Goal: Book appointment/travel/reservation

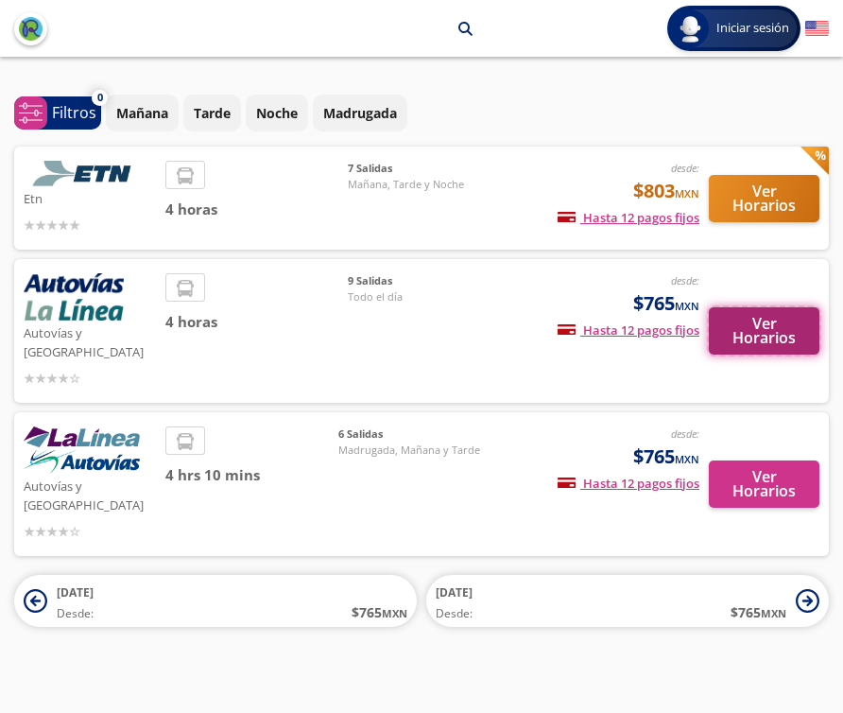
click at [744, 316] on button "Ver Horarios" at bounding box center [764, 330] width 111 height 47
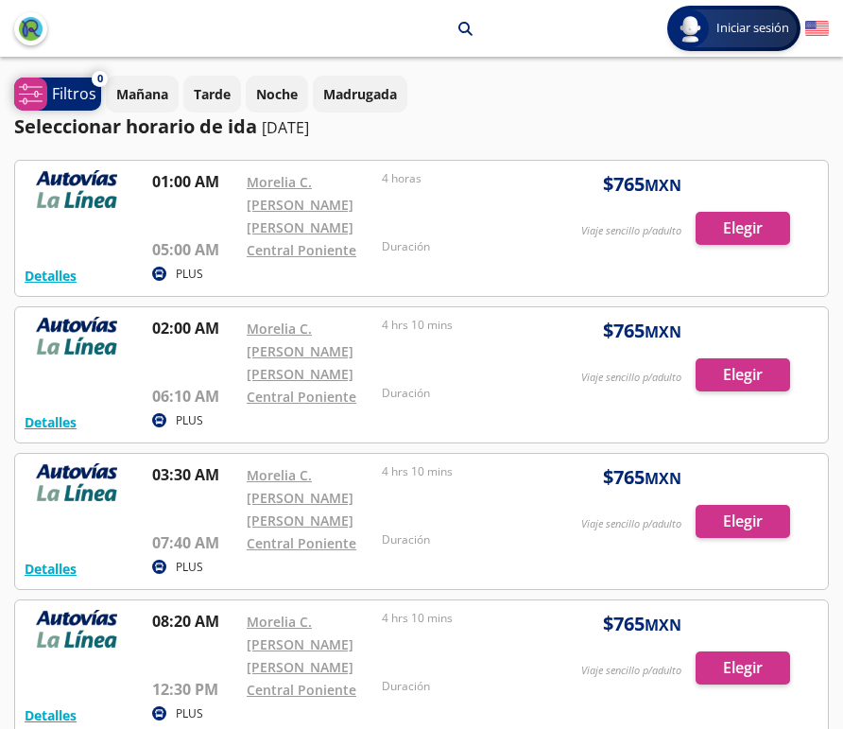
click at [69, 83] on p "Filtros" at bounding box center [74, 93] width 44 height 23
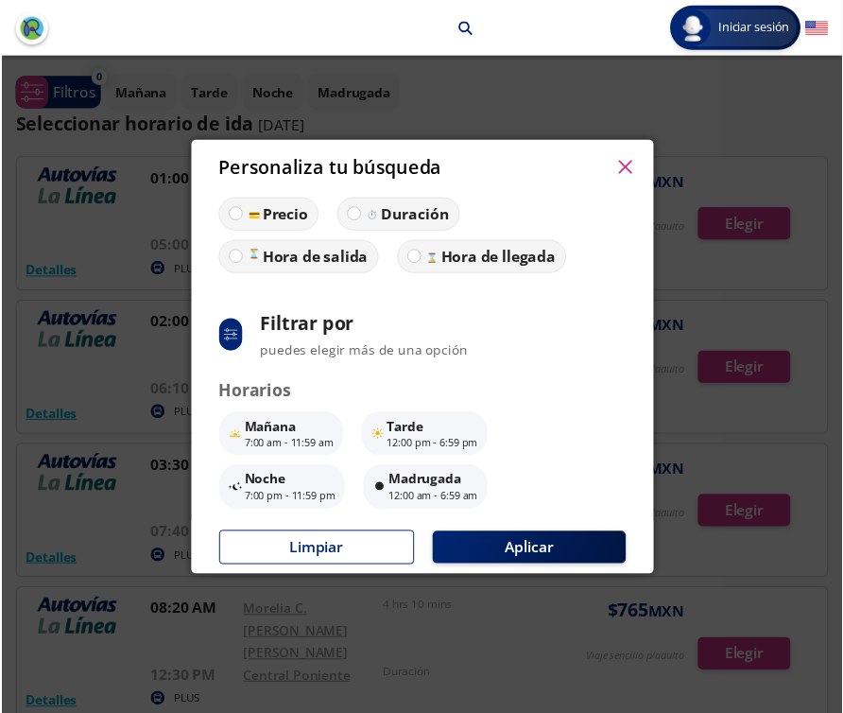
scroll to position [132, 0]
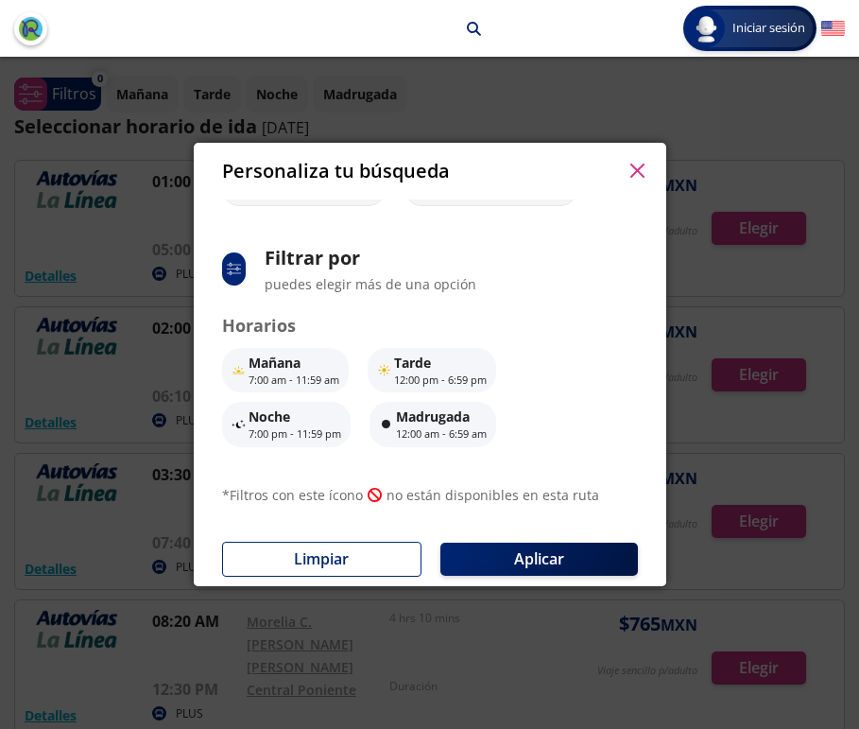
click at [643, 176] on icon "button" at bounding box center [637, 171] width 14 height 14
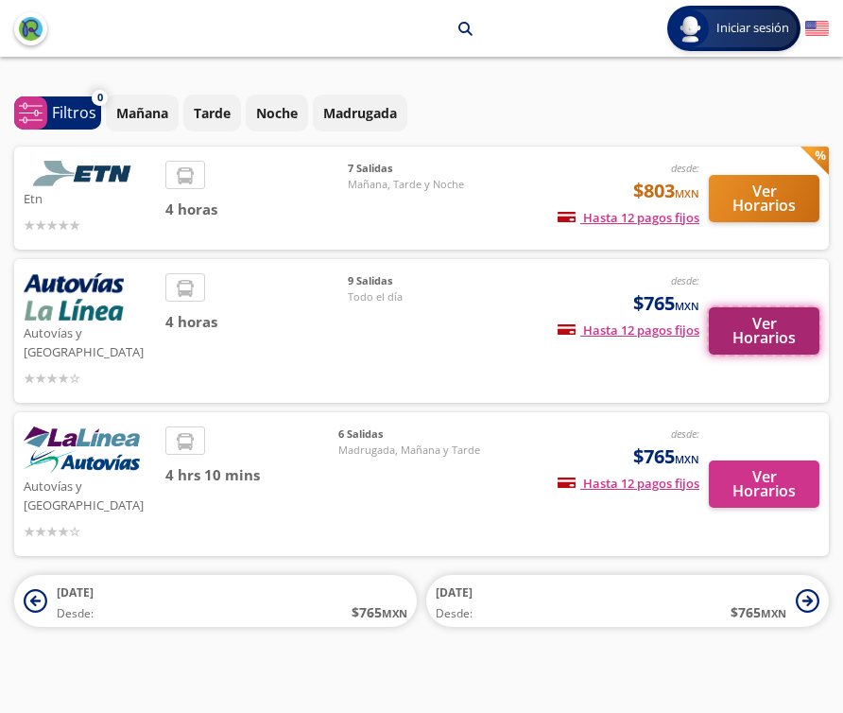
click at [766, 317] on button "Ver Horarios" at bounding box center [764, 330] width 111 height 47
